Goal: Leave review/rating: Leave review/rating

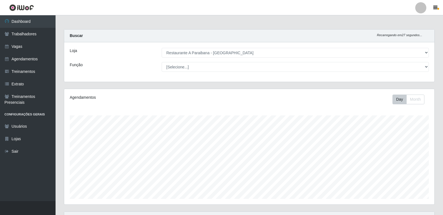
select select "342"
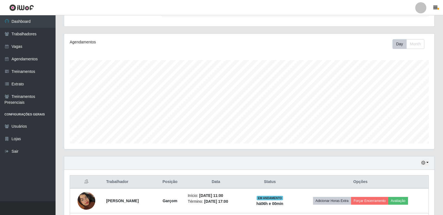
scroll to position [55, 0]
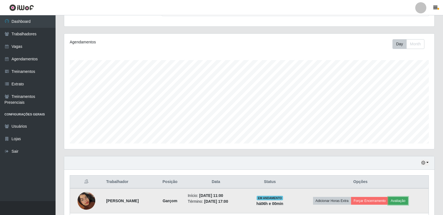
click at [408, 200] on button "Avaliação" at bounding box center [398, 201] width 20 height 8
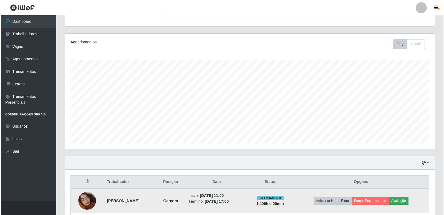
scroll to position [115, 367]
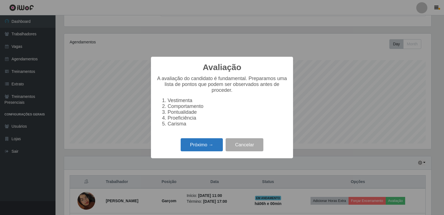
click at [208, 146] on button "Próximo →" at bounding box center [202, 144] width 42 height 13
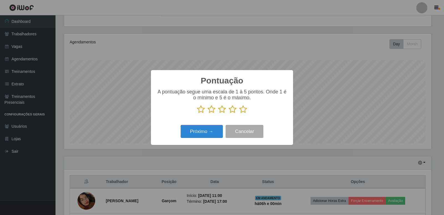
click at [244, 110] on icon at bounding box center [243, 109] width 8 height 8
click at [239, 113] on input "radio" at bounding box center [239, 113] width 0 height 0
click at [195, 132] on button "Próximo →" at bounding box center [202, 131] width 42 height 13
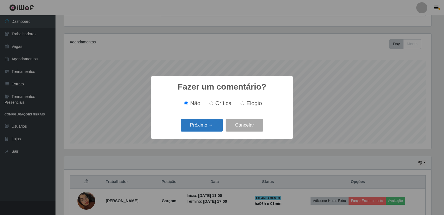
click at [197, 124] on button "Próximo →" at bounding box center [202, 125] width 42 height 13
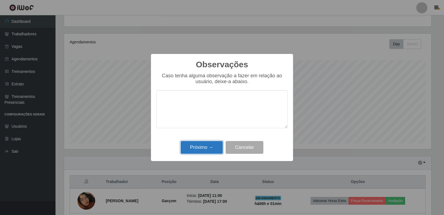
click at [206, 142] on button "Próximo →" at bounding box center [202, 147] width 42 height 13
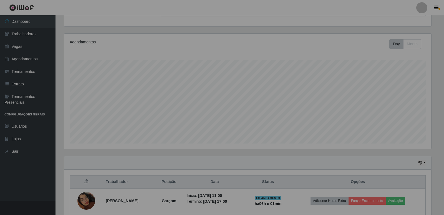
scroll to position [115, 370]
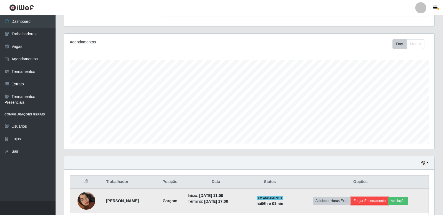
click at [380, 198] on button "Forçar Encerramento" at bounding box center [369, 201] width 37 height 8
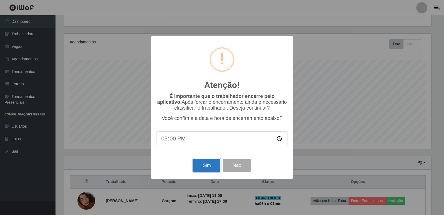
click at [207, 165] on button "Sim" at bounding box center [206, 164] width 27 height 13
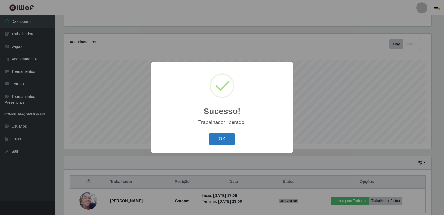
click at [221, 139] on button "OK" at bounding box center [222, 138] width 26 height 13
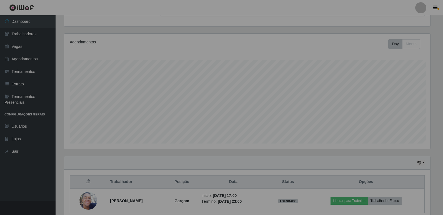
scroll to position [115, 370]
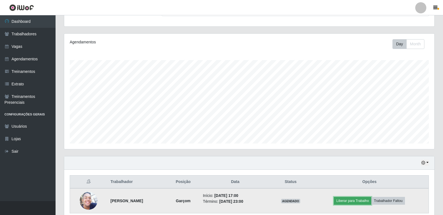
click at [358, 202] on button "Liberar para Trabalho" at bounding box center [352, 201] width 37 height 8
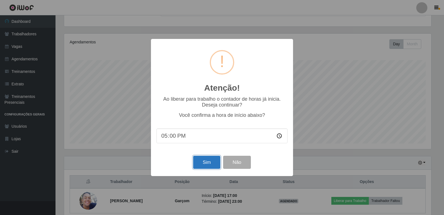
click at [208, 158] on button "Sim" at bounding box center [206, 161] width 27 height 13
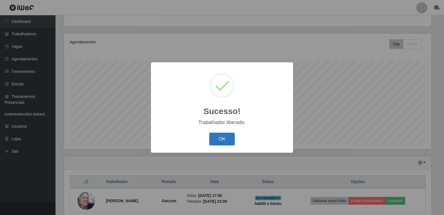
click at [215, 138] on button "OK" at bounding box center [222, 138] width 26 height 13
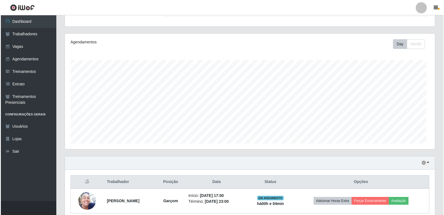
scroll to position [115, 370]
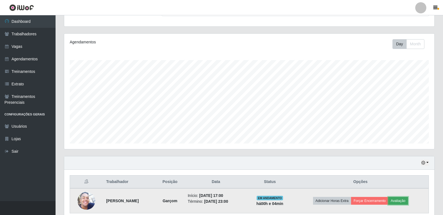
click at [404, 202] on button "Avaliação" at bounding box center [398, 201] width 20 height 8
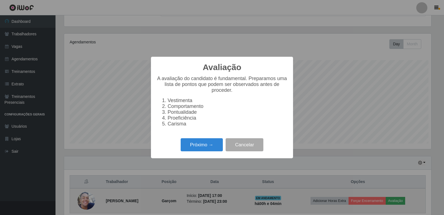
scroll to position [115, 367]
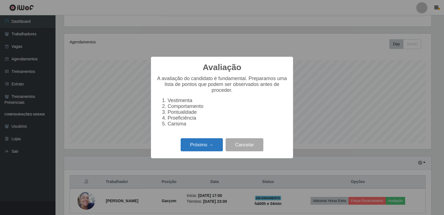
click at [188, 146] on button "Próximo →" at bounding box center [202, 144] width 42 height 13
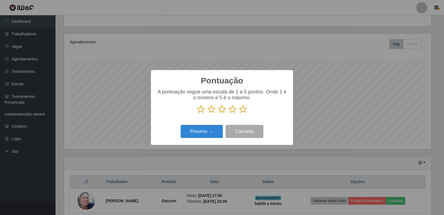
scroll to position [277435, 277183]
click at [245, 113] on icon at bounding box center [243, 109] width 8 height 8
click at [239, 113] on input "radio" at bounding box center [239, 113] width 0 height 0
click at [212, 130] on button "Próximo →" at bounding box center [202, 131] width 42 height 13
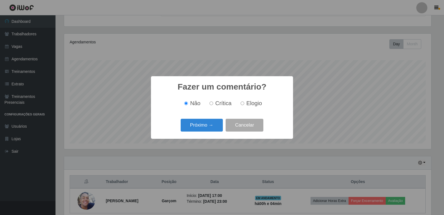
click at [245, 103] on label "Elogio" at bounding box center [250, 103] width 24 height 6
click at [244, 103] on input "Elogio" at bounding box center [243, 103] width 4 height 4
radio input "true"
click at [217, 122] on button "Próximo →" at bounding box center [202, 125] width 42 height 13
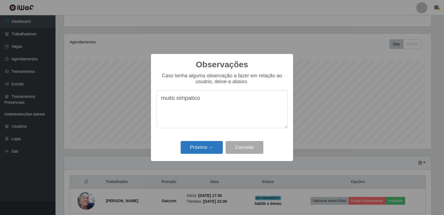
type textarea "muito simpatico"
click at [203, 143] on button "Próximo →" at bounding box center [202, 147] width 42 height 13
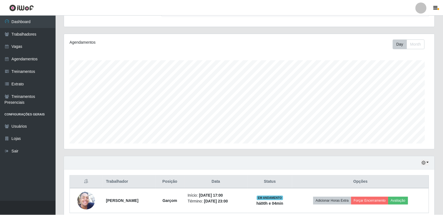
scroll to position [115, 370]
